Goal: Navigation & Orientation: Find specific page/section

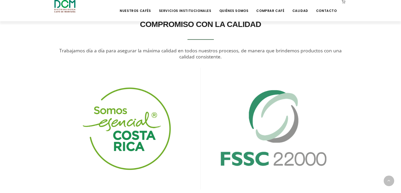
scroll to position [923, 0]
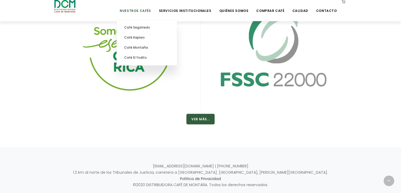
click at [152, 13] on li "Nuestros Cafés Café Segafredo Café Kapiwo Café Montaña Café El Yodito" at bounding box center [135, 10] width 37 height 21
click at [154, 47] on link "Café Montaña" at bounding box center [147, 47] width 55 height 10
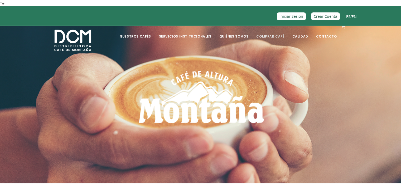
click at [278, 34] on link "Comprar Café" at bounding box center [270, 32] width 34 height 12
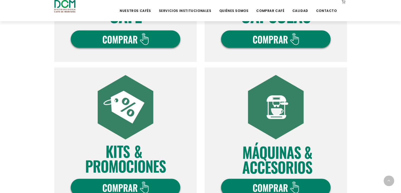
scroll to position [264, 0]
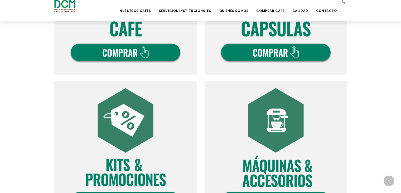
click at [153, 64] on img at bounding box center [125, 3] width 142 height 142
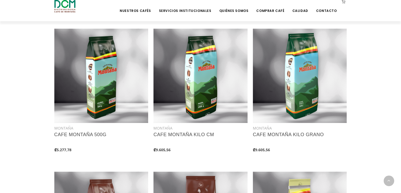
scroll to position [390, 0]
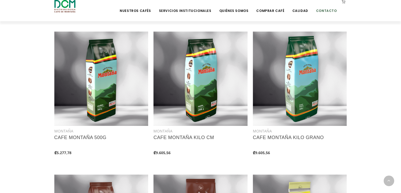
click at [326, 11] on link "Contacto" at bounding box center [326, 7] width 27 height 12
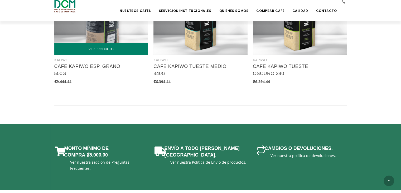
scroll to position [760, 0]
